Goal: Information Seeking & Learning: Learn about a topic

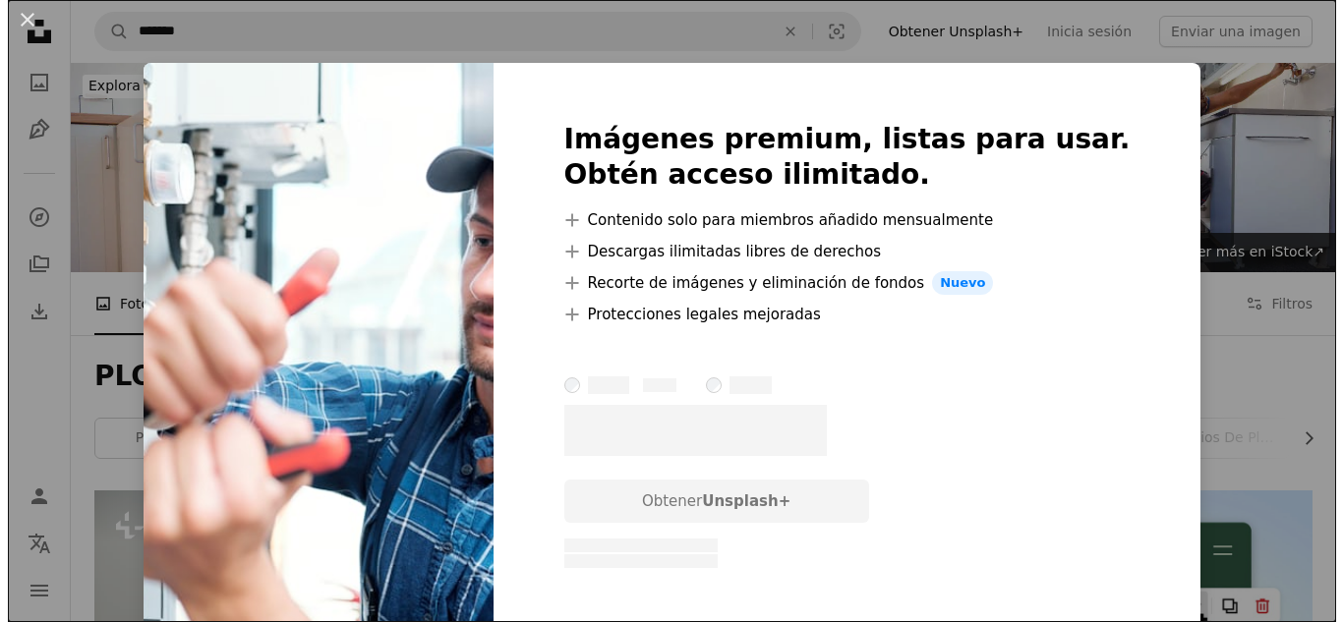
scroll to position [2163, 0]
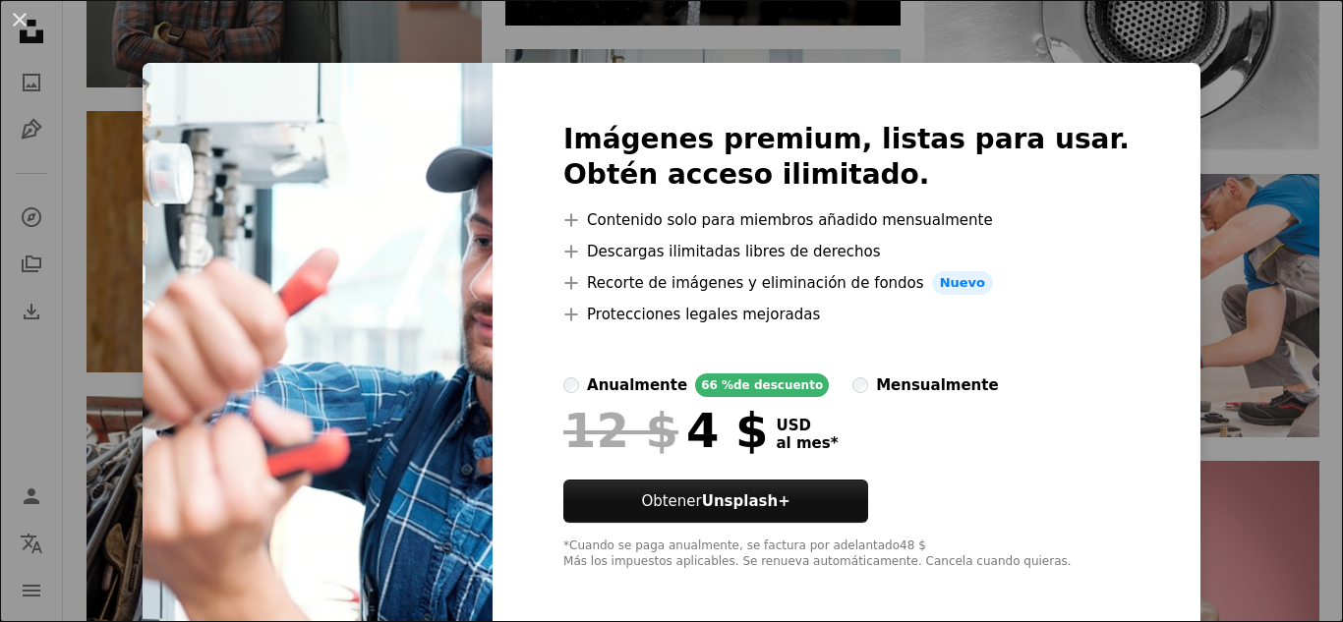
click at [435, 230] on img at bounding box center [318, 346] width 350 height 566
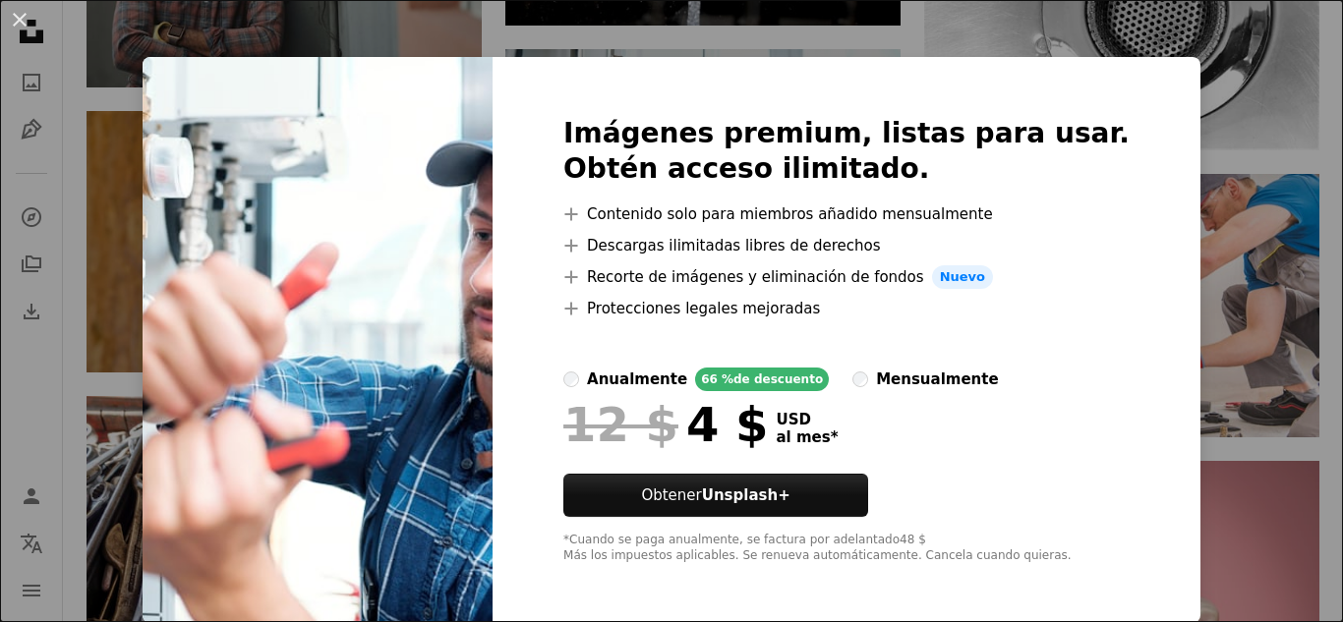
scroll to position [9, 0]
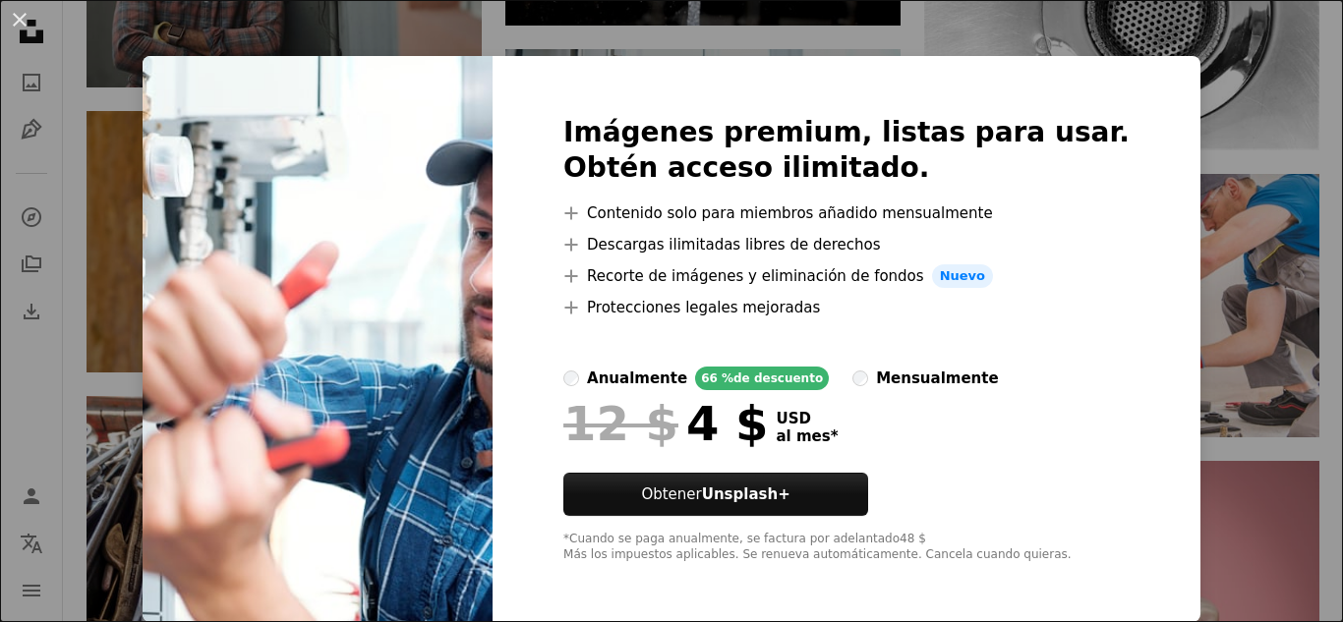
click at [1160, 414] on div "An X shape Imágenes premium, listas para usar. Obtén acceso ilimitado. A plus s…" at bounding box center [671, 311] width 1343 height 622
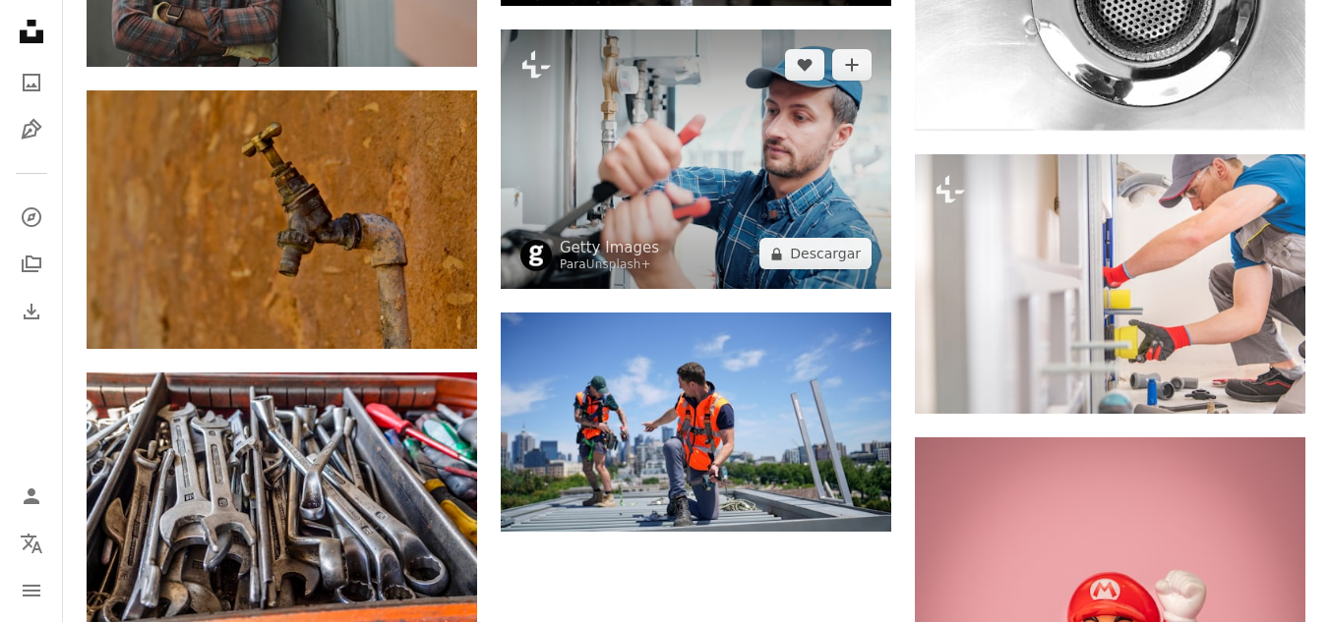
click at [733, 190] on img at bounding box center [696, 160] width 390 height 260
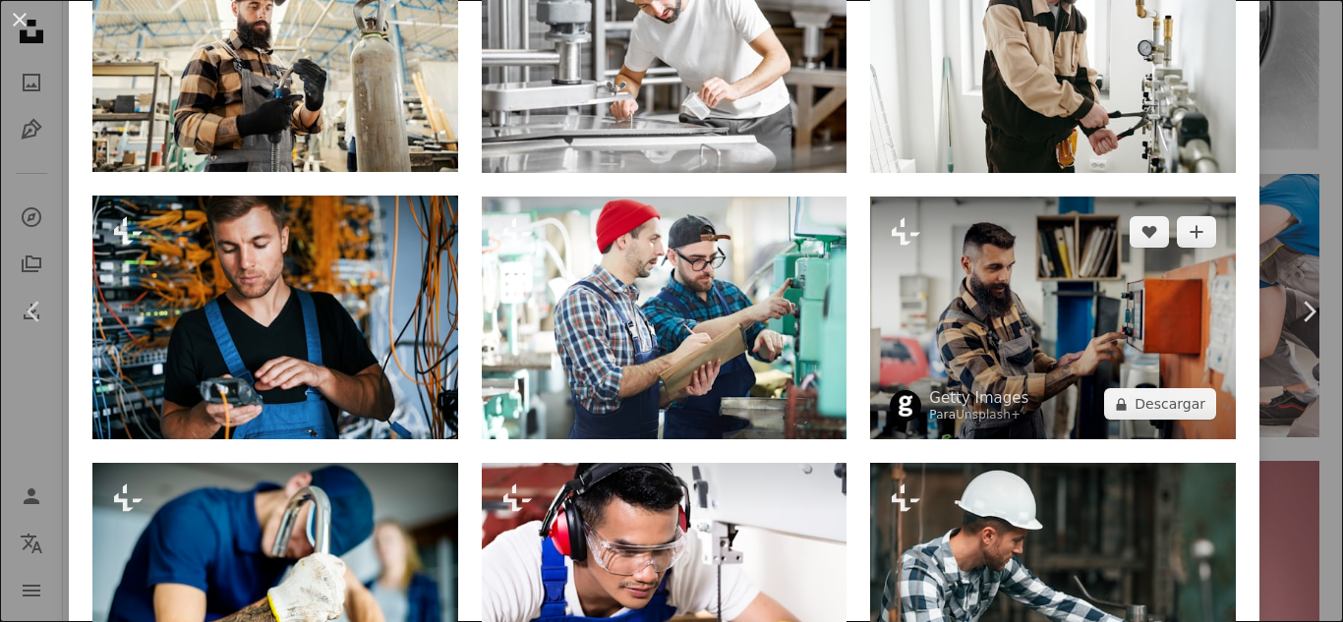
scroll to position [2950, 0]
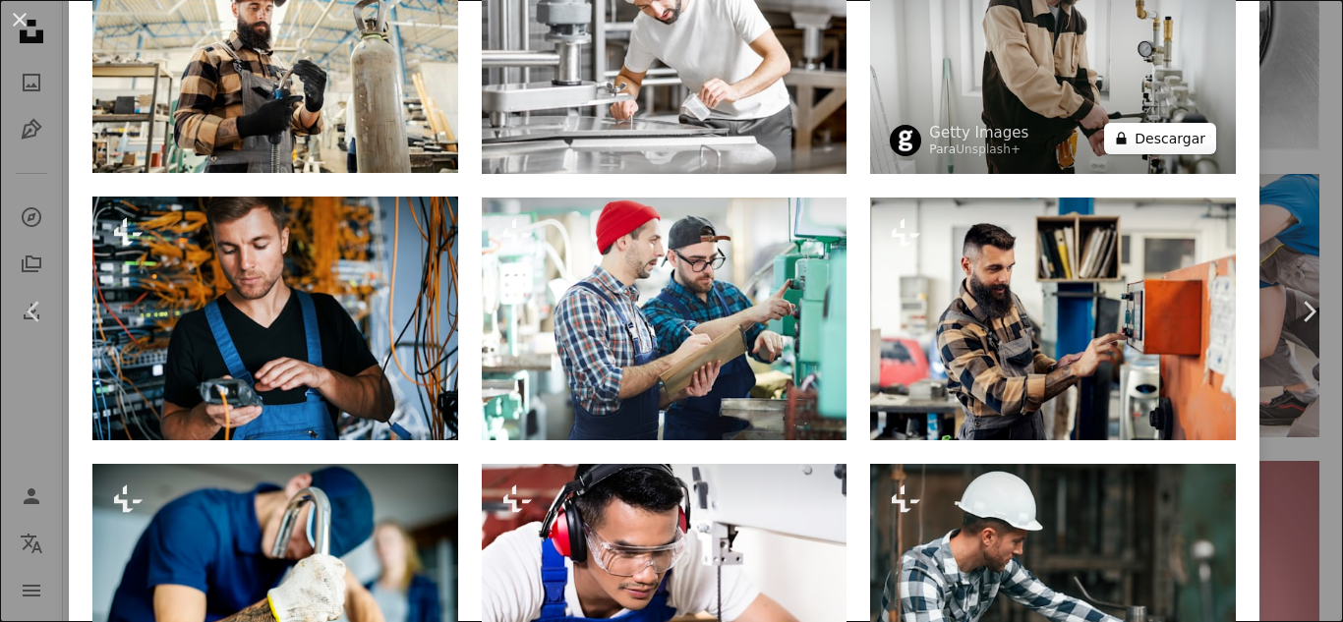
click at [1114, 131] on icon "A lock" at bounding box center [1121, 138] width 15 height 15
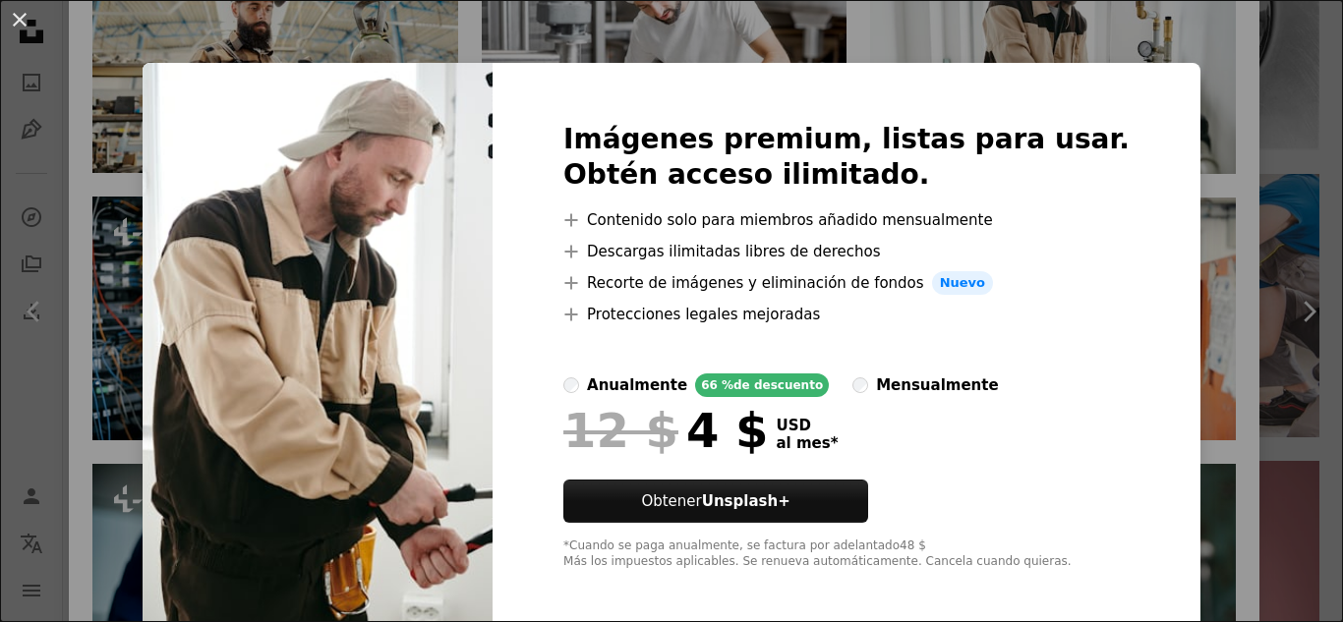
click at [1102, 40] on div "An X shape Imágenes premium, listas para usar. Obtén acceso ilimitado. A plus s…" at bounding box center [671, 311] width 1343 height 622
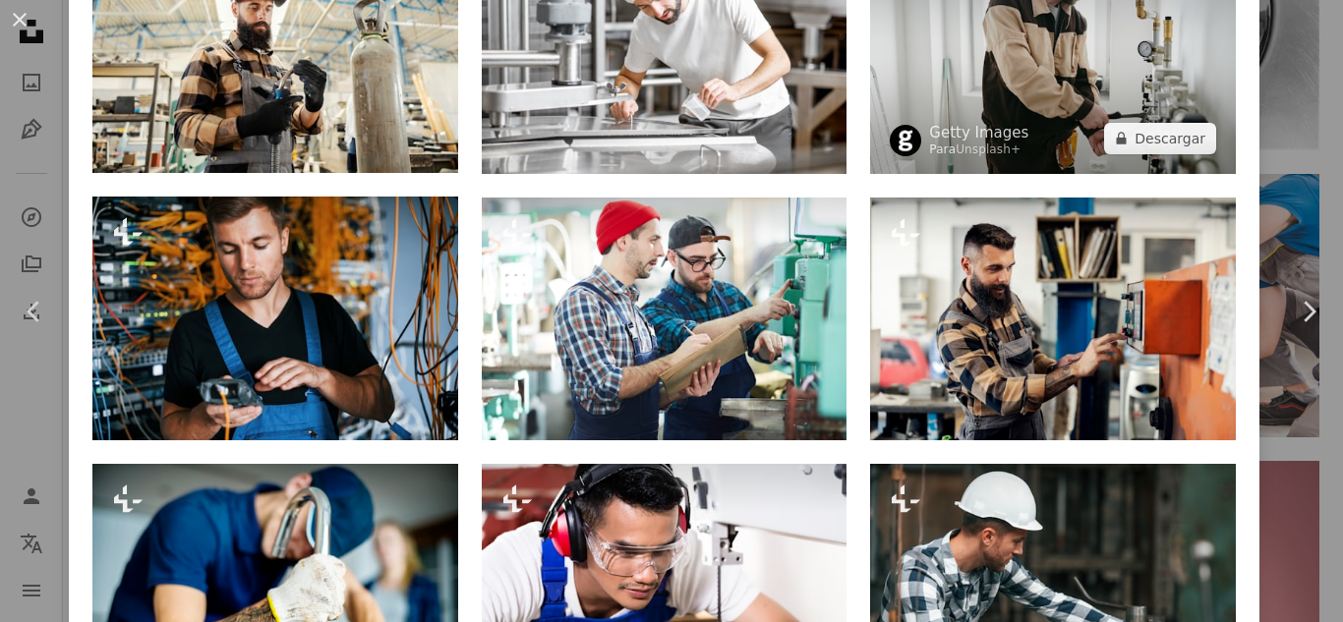
click at [1102, 40] on img at bounding box center [1053, 52] width 366 height 244
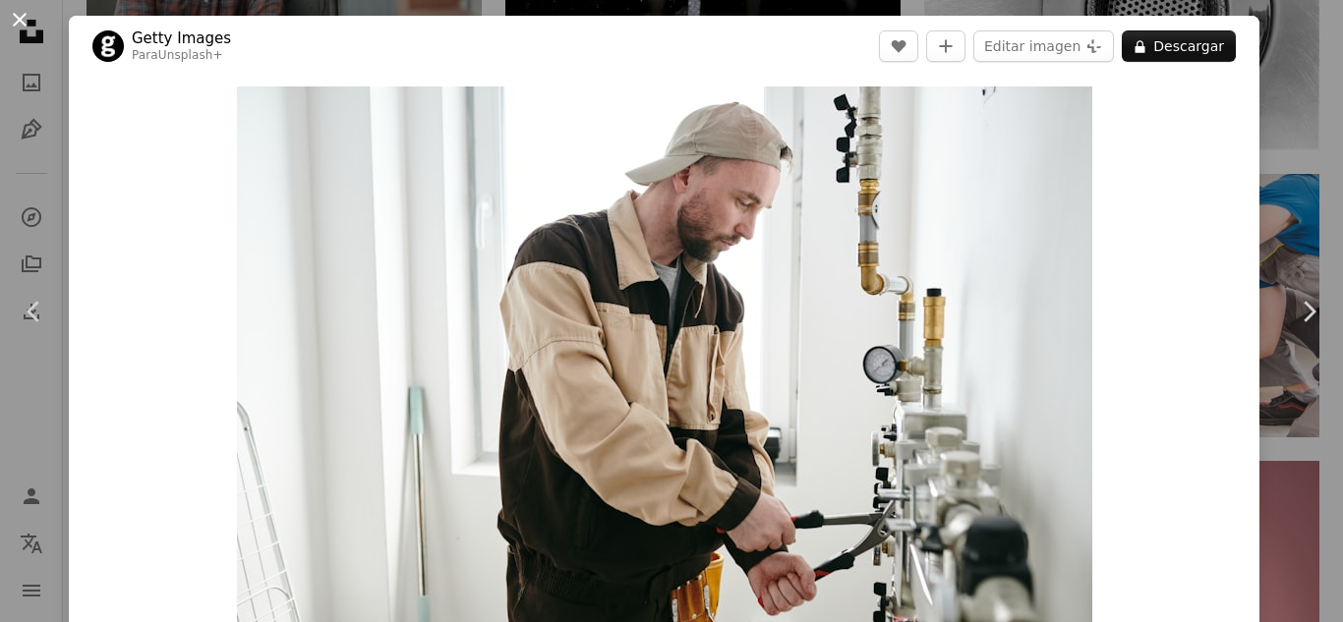
click at [18, 26] on button "An X shape" at bounding box center [20, 20] width 24 height 24
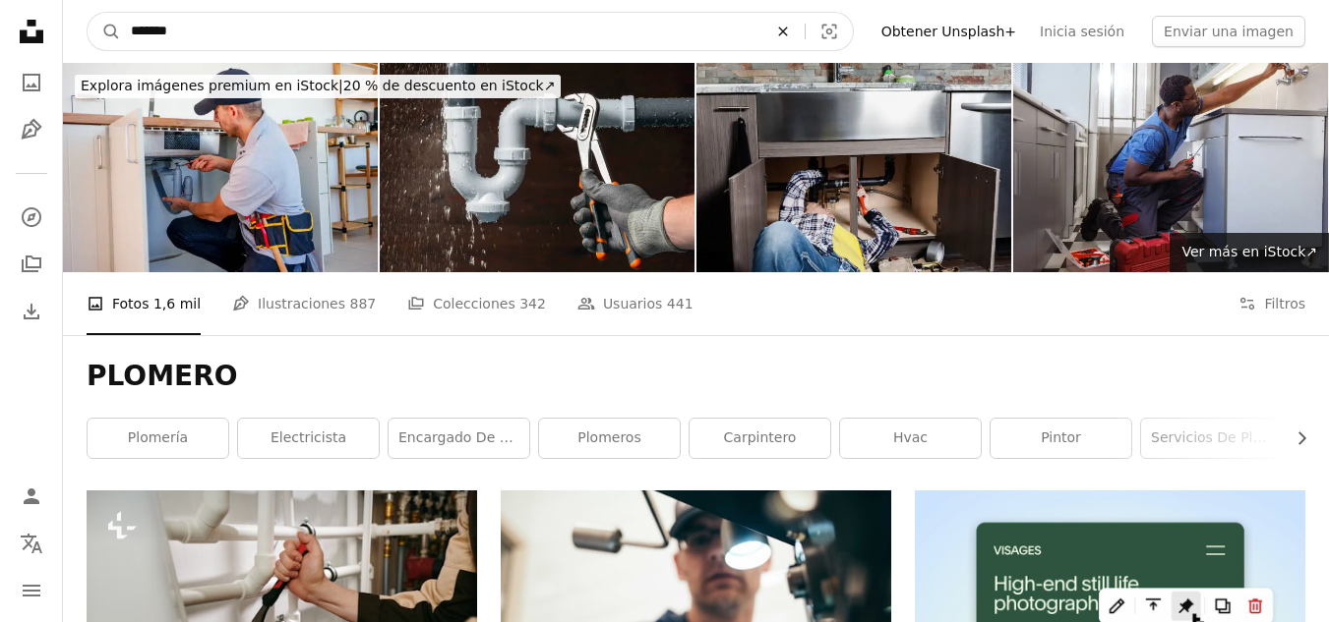
click at [787, 33] on icon "Encuentra imágenes en todo el sitio" at bounding box center [782, 31] width 9 height 9
type input "********"
click button "A magnifying glass" at bounding box center [104, 31] width 33 height 37
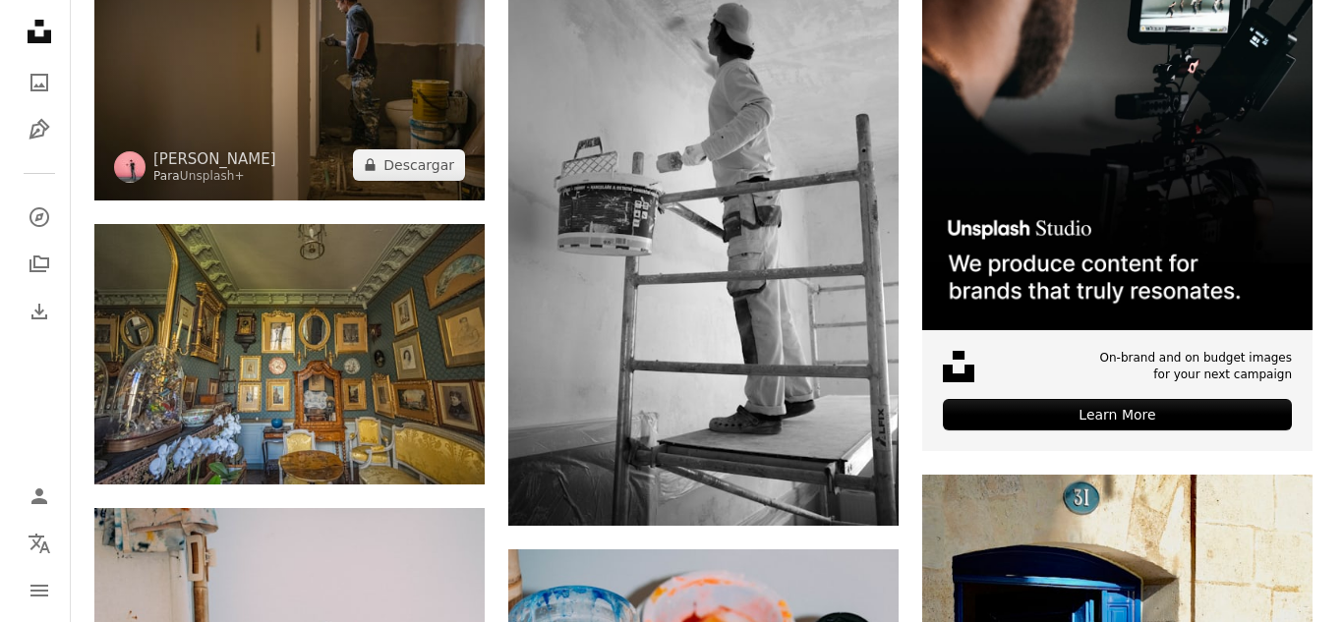
scroll to position [393, 0]
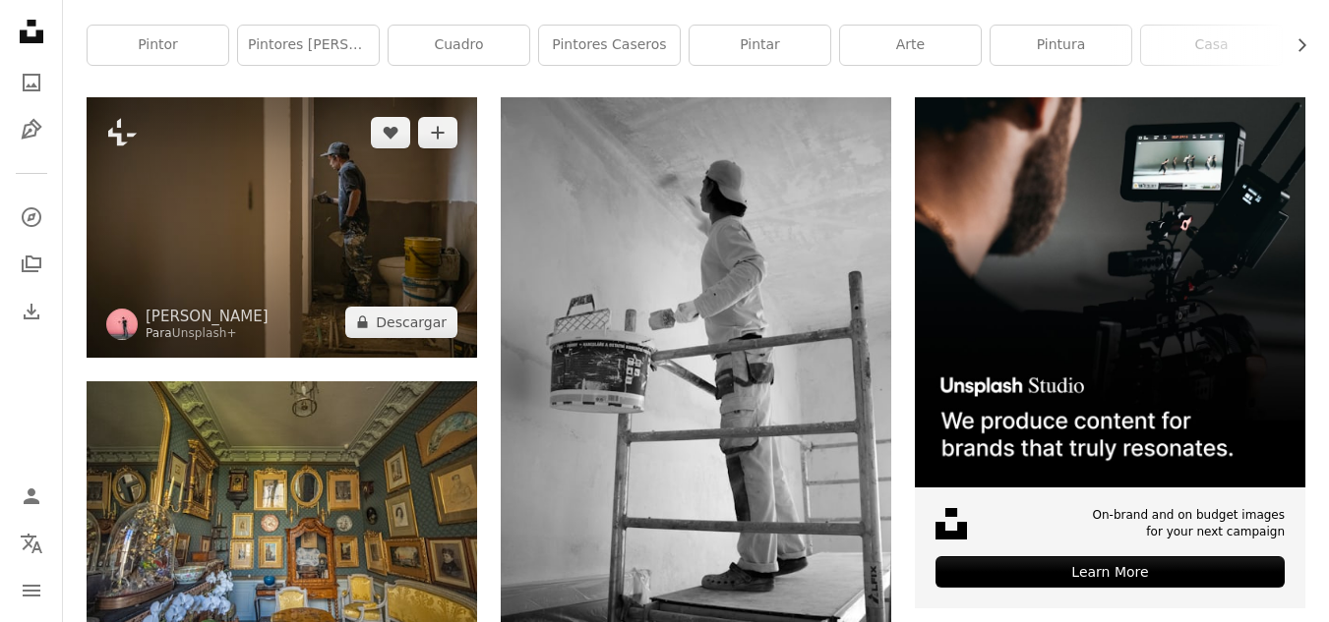
click at [382, 220] on img at bounding box center [282, 227] width 390 height 260
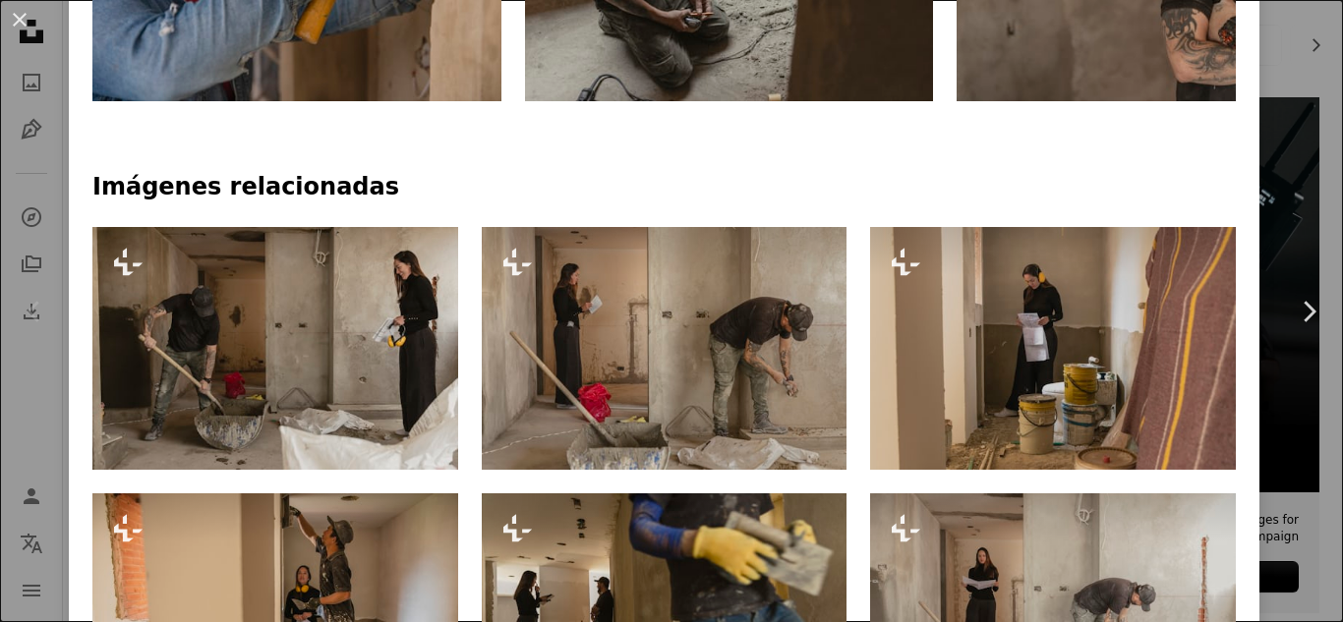
scroll to position [590, 0]
